Goal: Browse casually: Explore the website without a specific task or goal

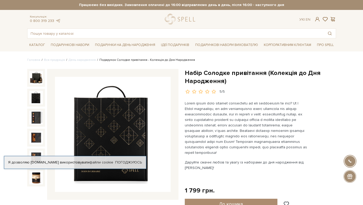
click at [35, 96] on img at bounding box center [36, 98] width 14 height 14
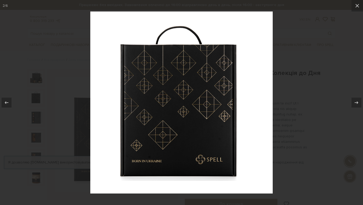
click at [319, 56] on div at bounding box center [181, 102] width 363 height 205
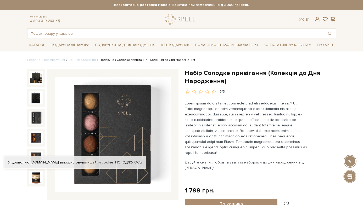
click at [39, 118] on img at bounding box center [36, 118] width 14 height 14
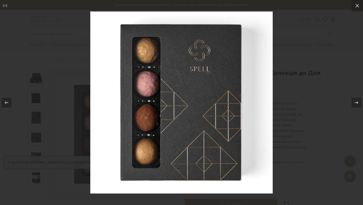
click at [39, 148] on div at bounding box center [181, 102] width 363 height 205
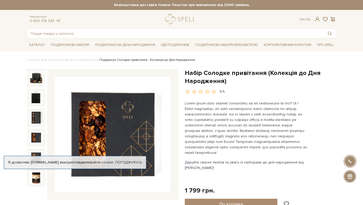
click at [37, 141] on img at bounding box center [36, 138] width 14 height 14
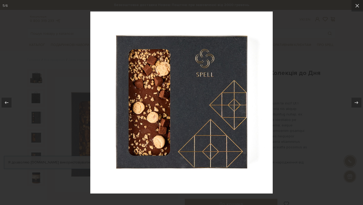
click at [38, 81] on div at bounding box center [181, 102] width 363 height 205
